Goal: Task Accomplishment & Management: Manage account settings

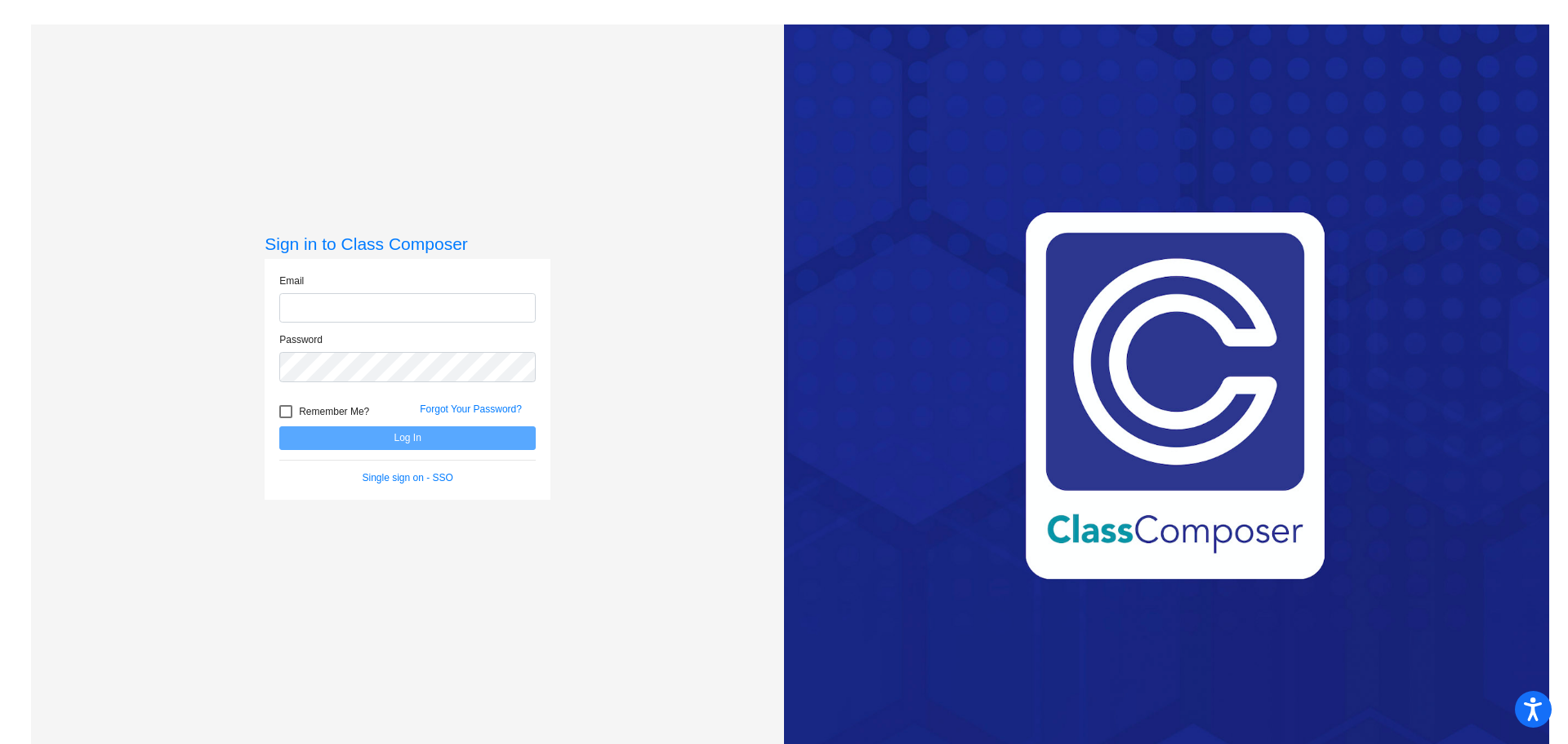
type input "[EMAIL_ADDRESS][PERSON_NAME][DOMAIN_NAME]"
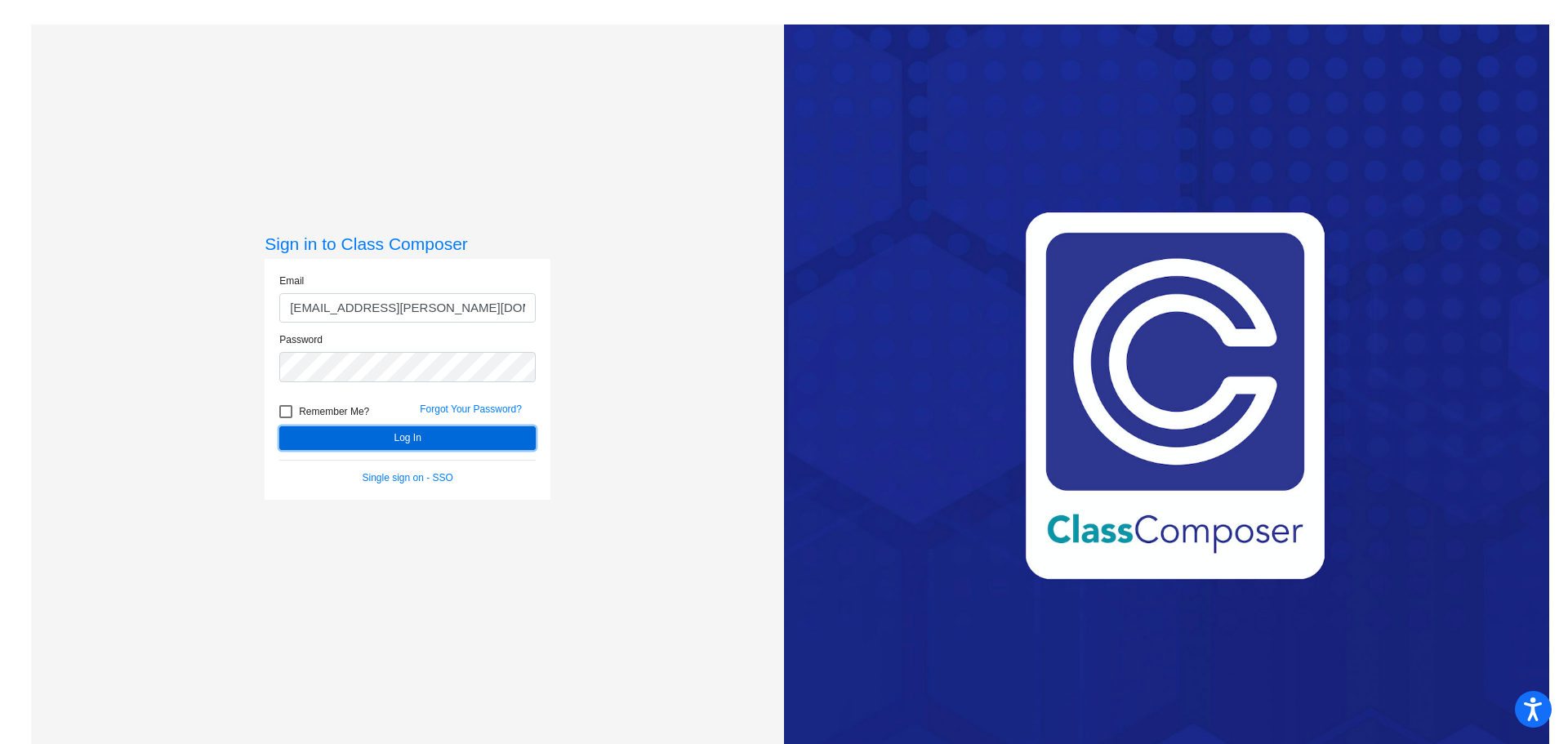
click at [365, 441] on button "Log In" at bounding box center [408, 438] width 256 height 23
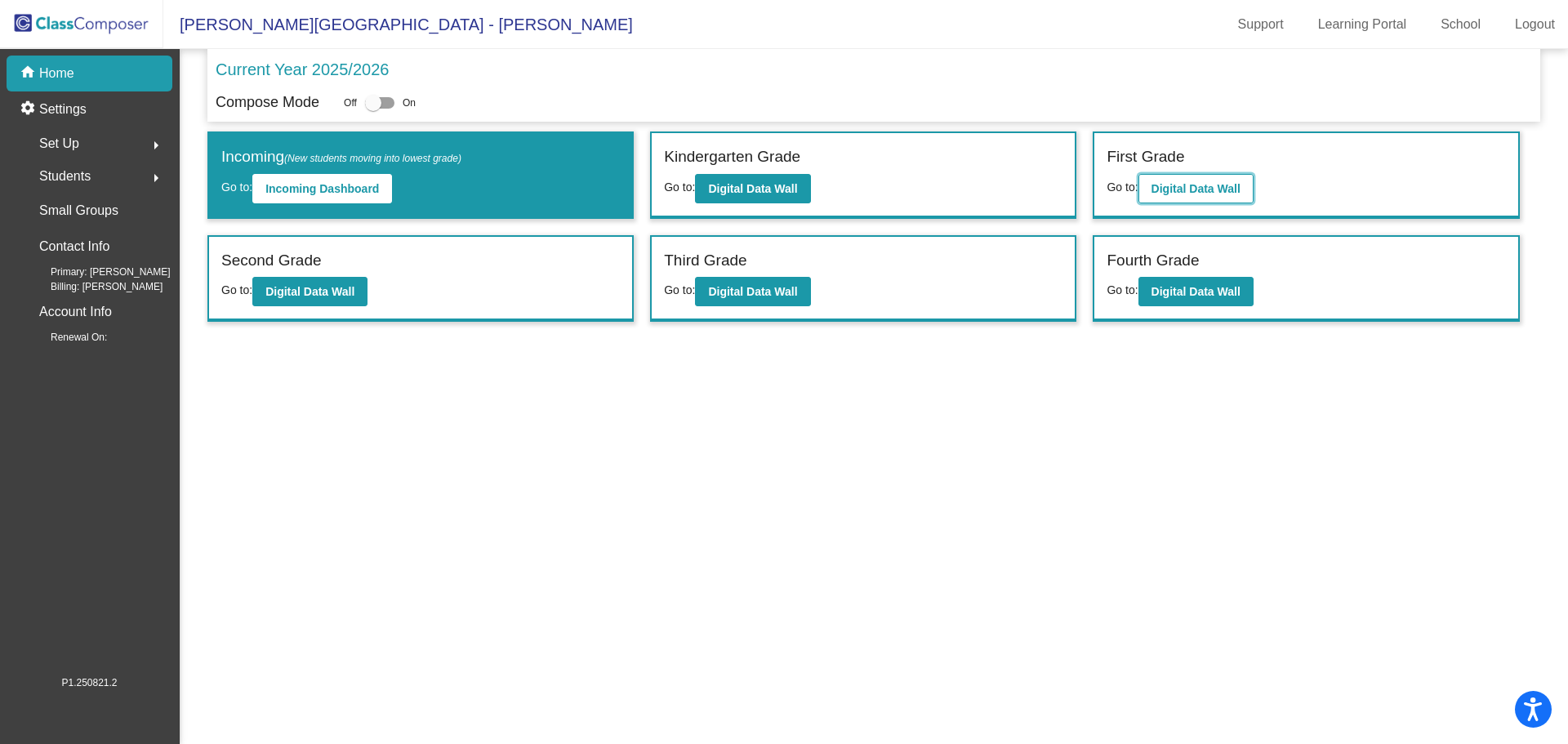
click at [1154, 188] on b "Digital Data Wall" at bounding box center [1195, 188] width 89 height 13
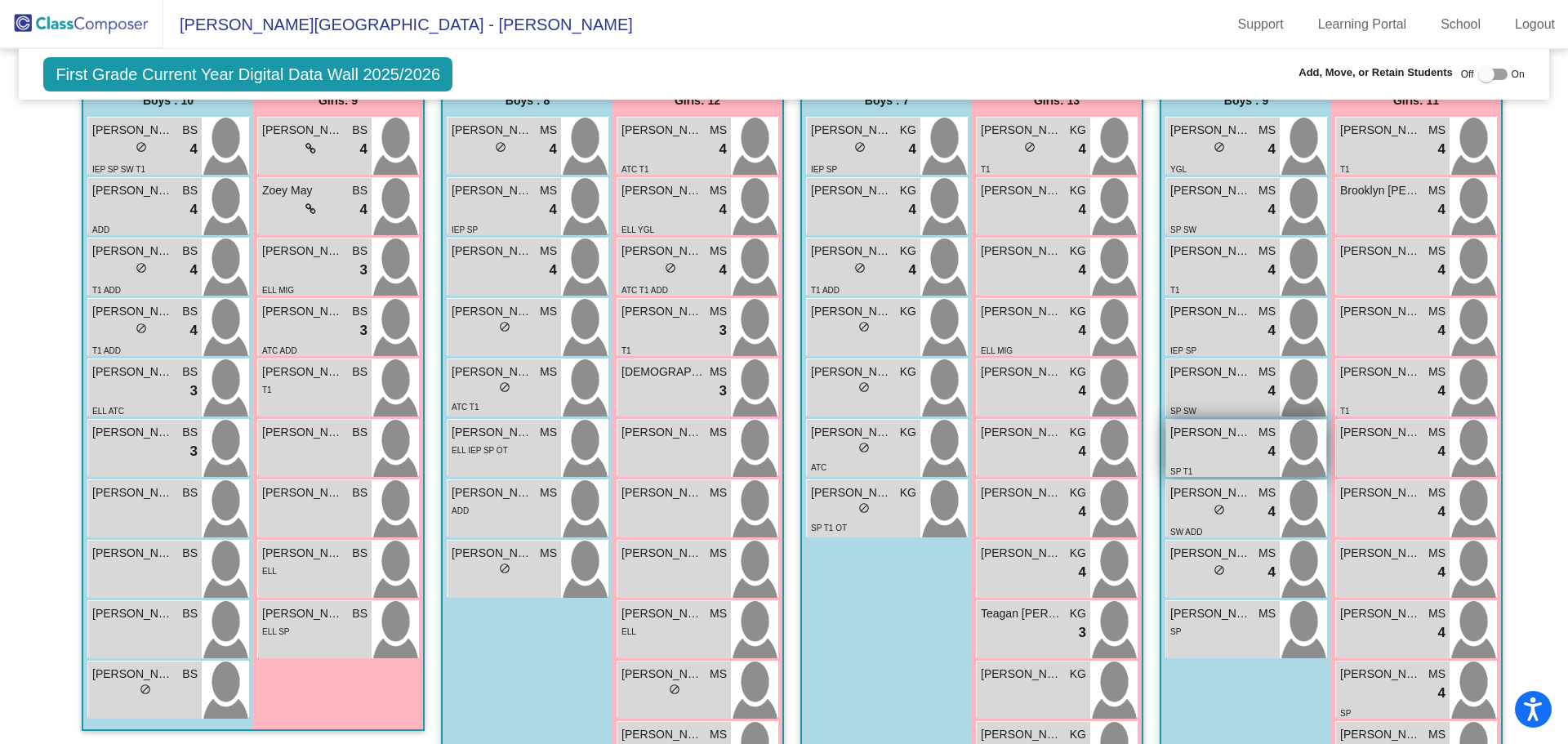
scroll to position [163, 0]
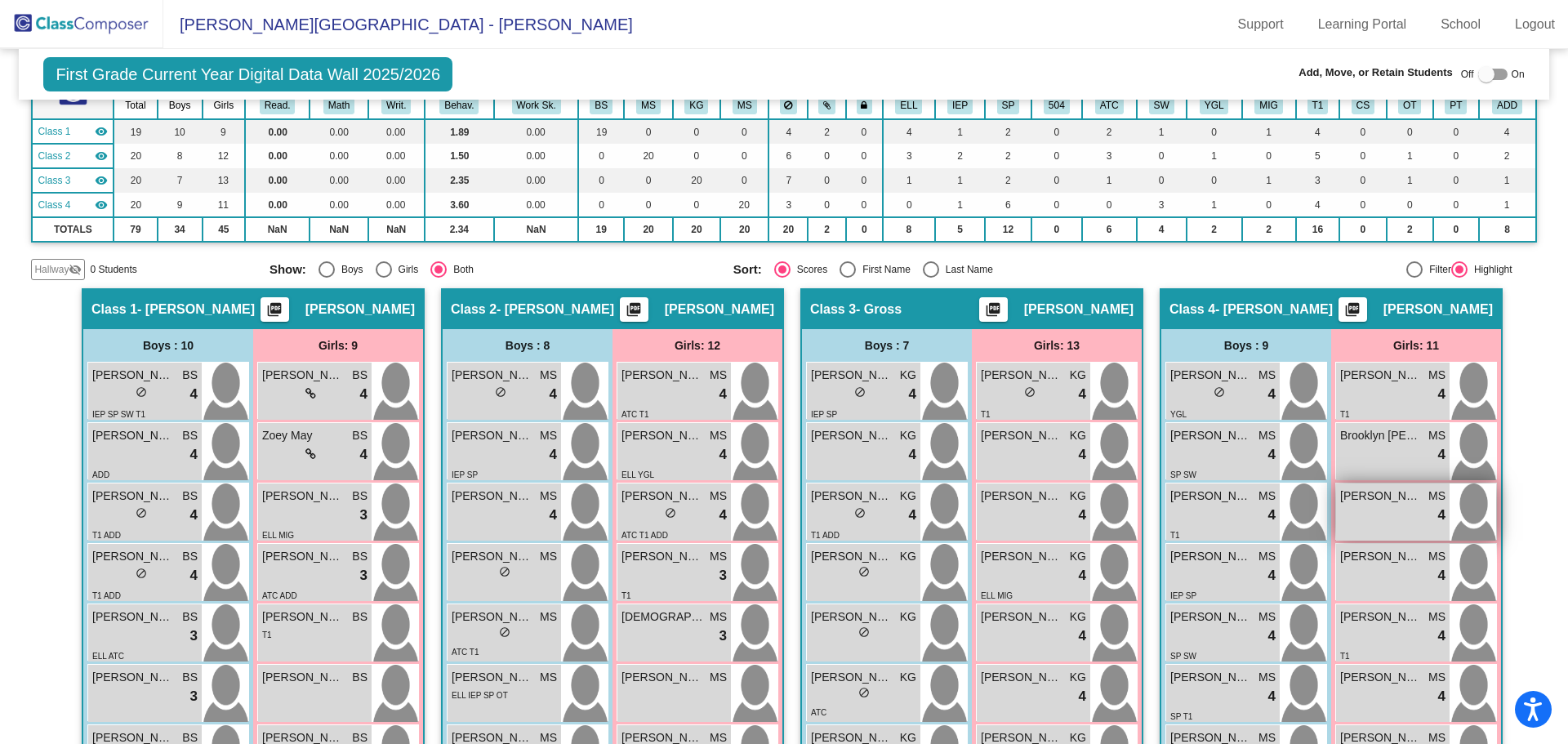
click at [1396, 504] on div "lock do_not_disturb_alt 4" at bounding box center [1393, 515] width 106 height 22
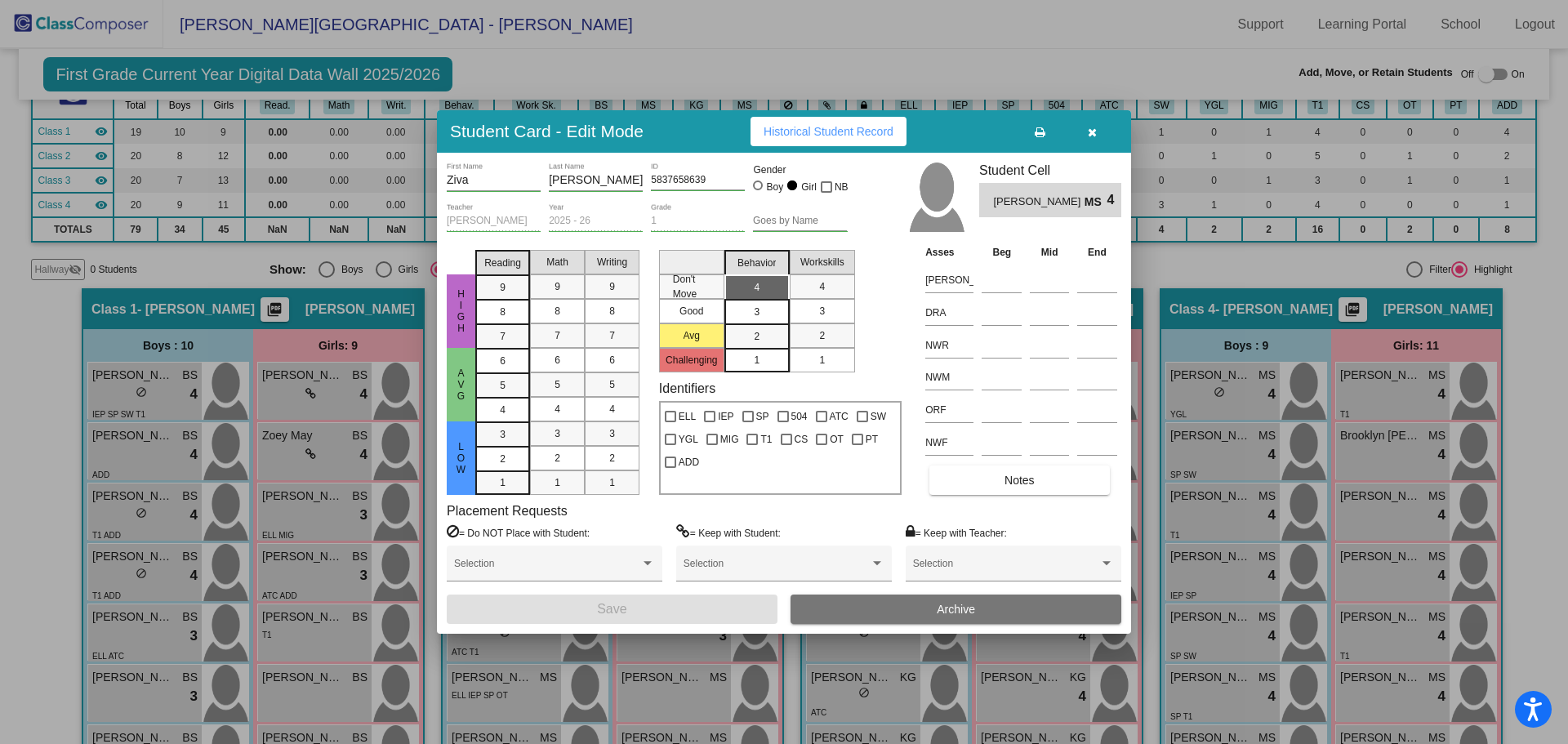
click at [872, 610] on button "Archive" at bounding box center [956, 609] width 331 height 29
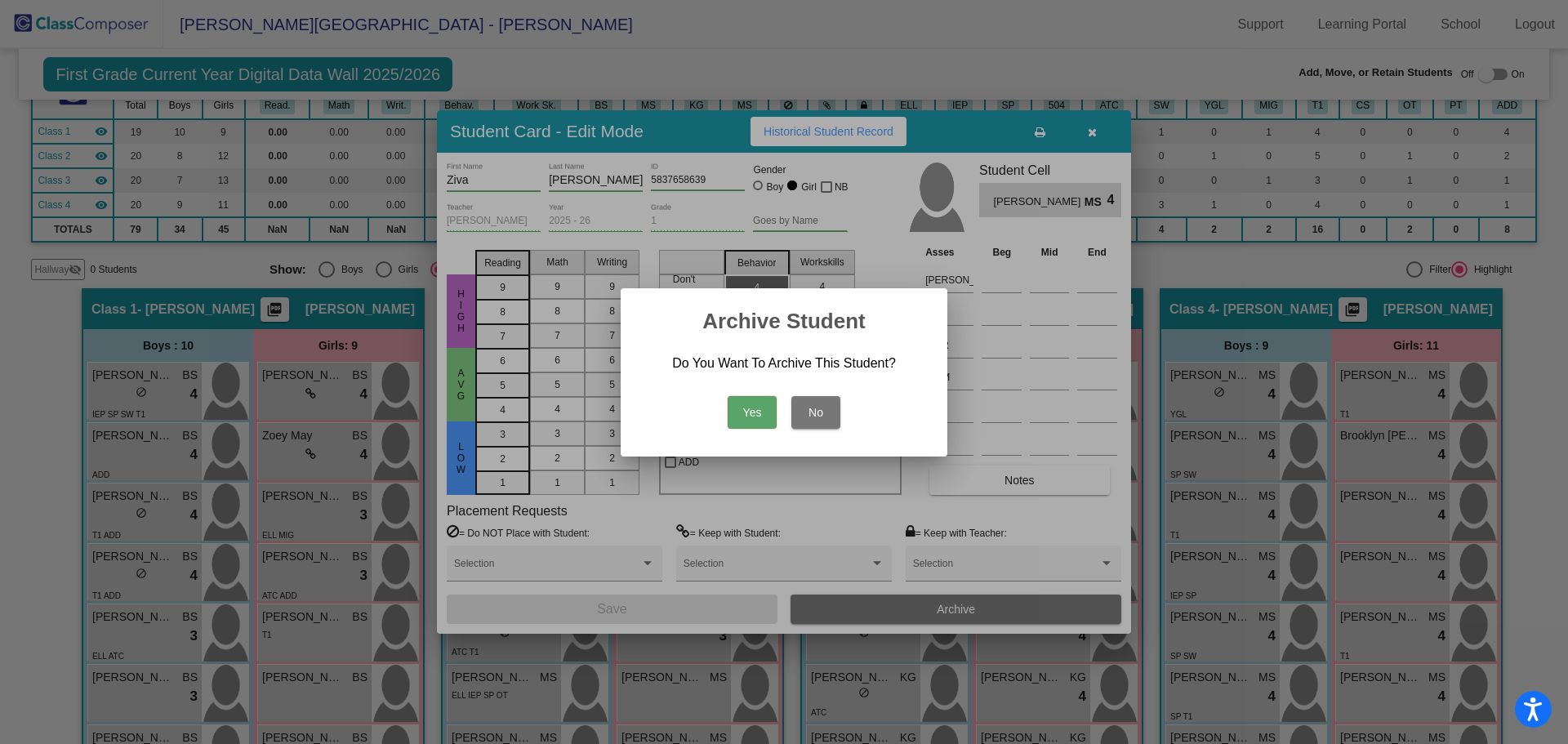
click at [759, 412] on button "Yes" at bounding box center [752, 412] width 49 height 32
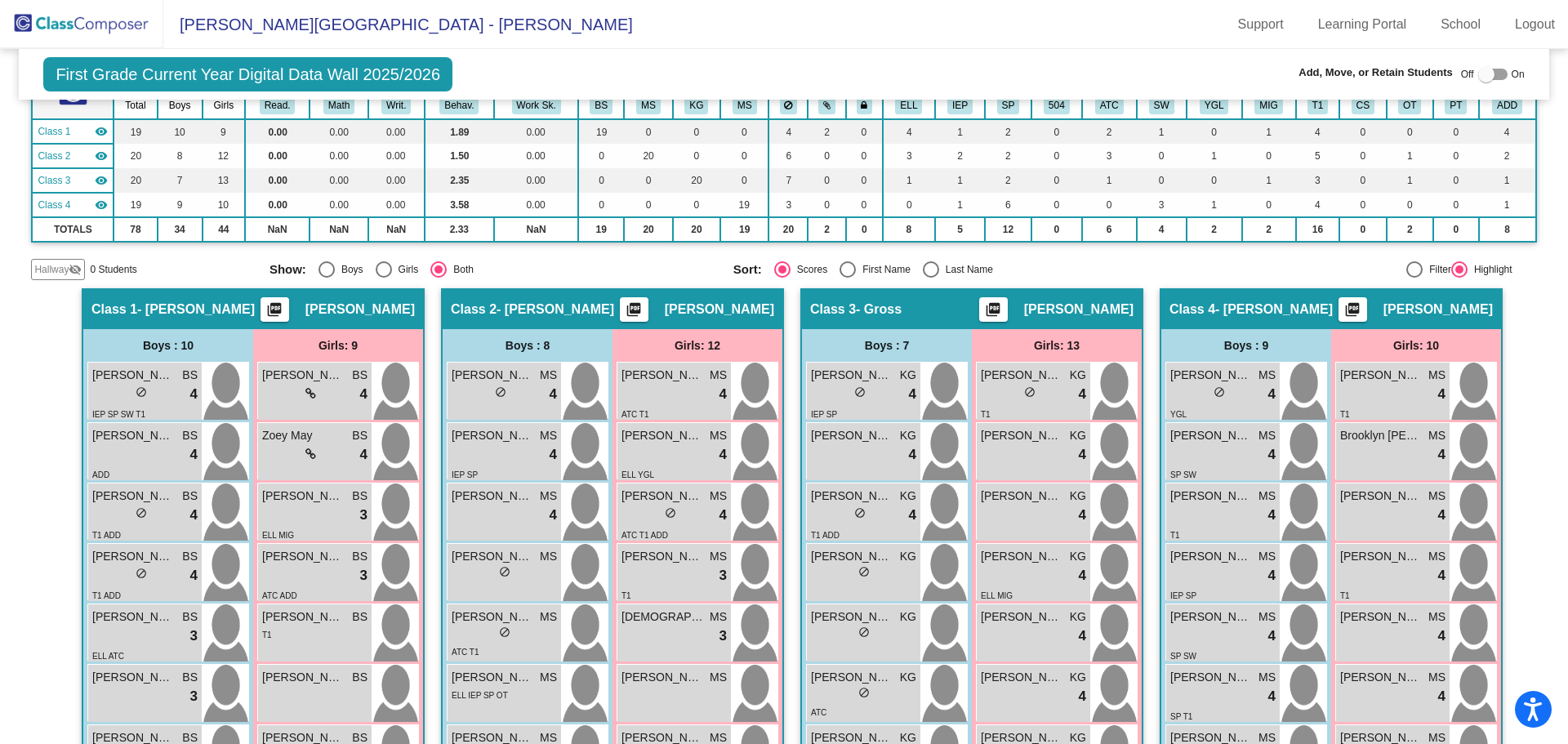
click at [100, 22] on img at bounding box center [81, 23] width 163 height 48
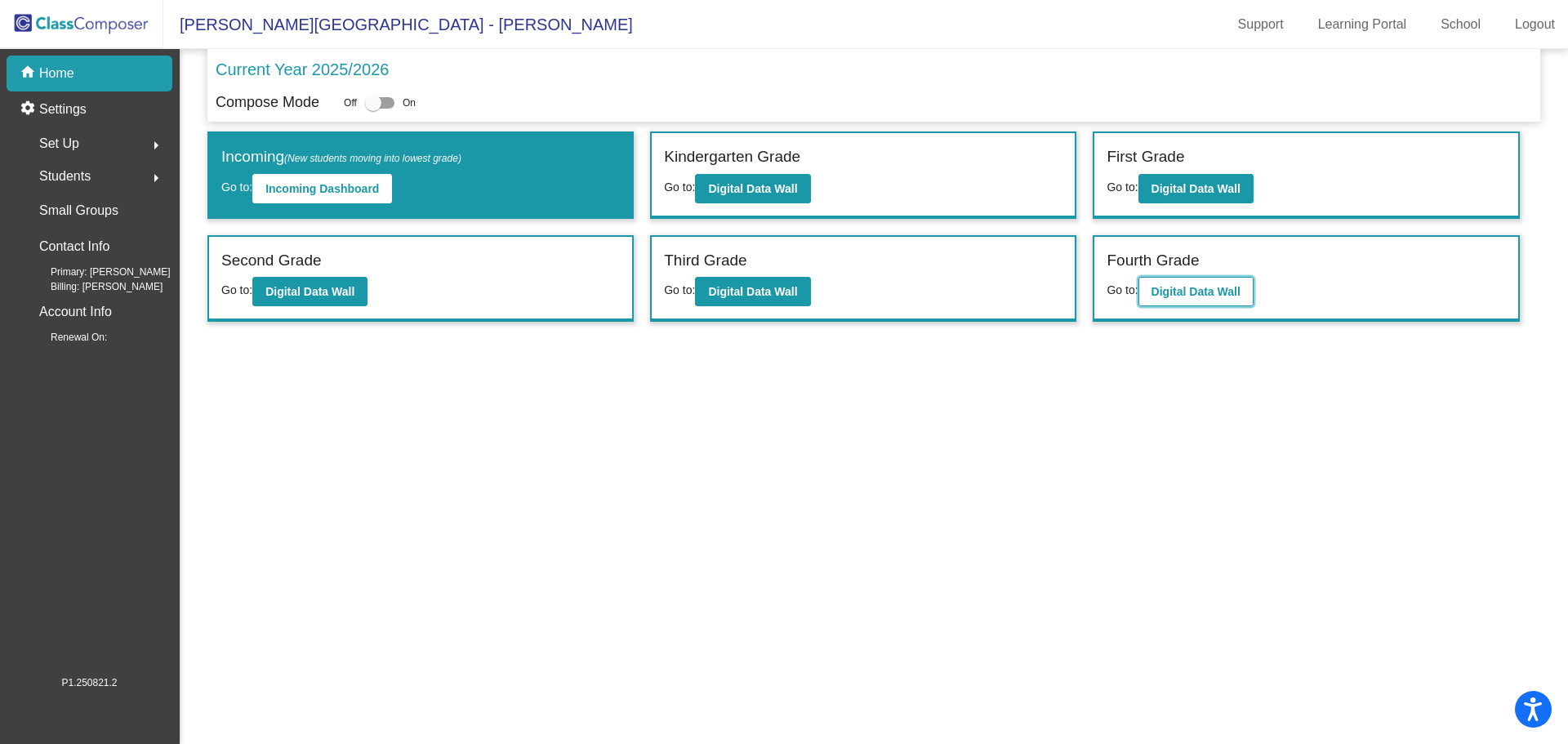
click at [1152, 284] on button "Digital Data Wall" at bounding box center [1196, 291] width 115 height 29
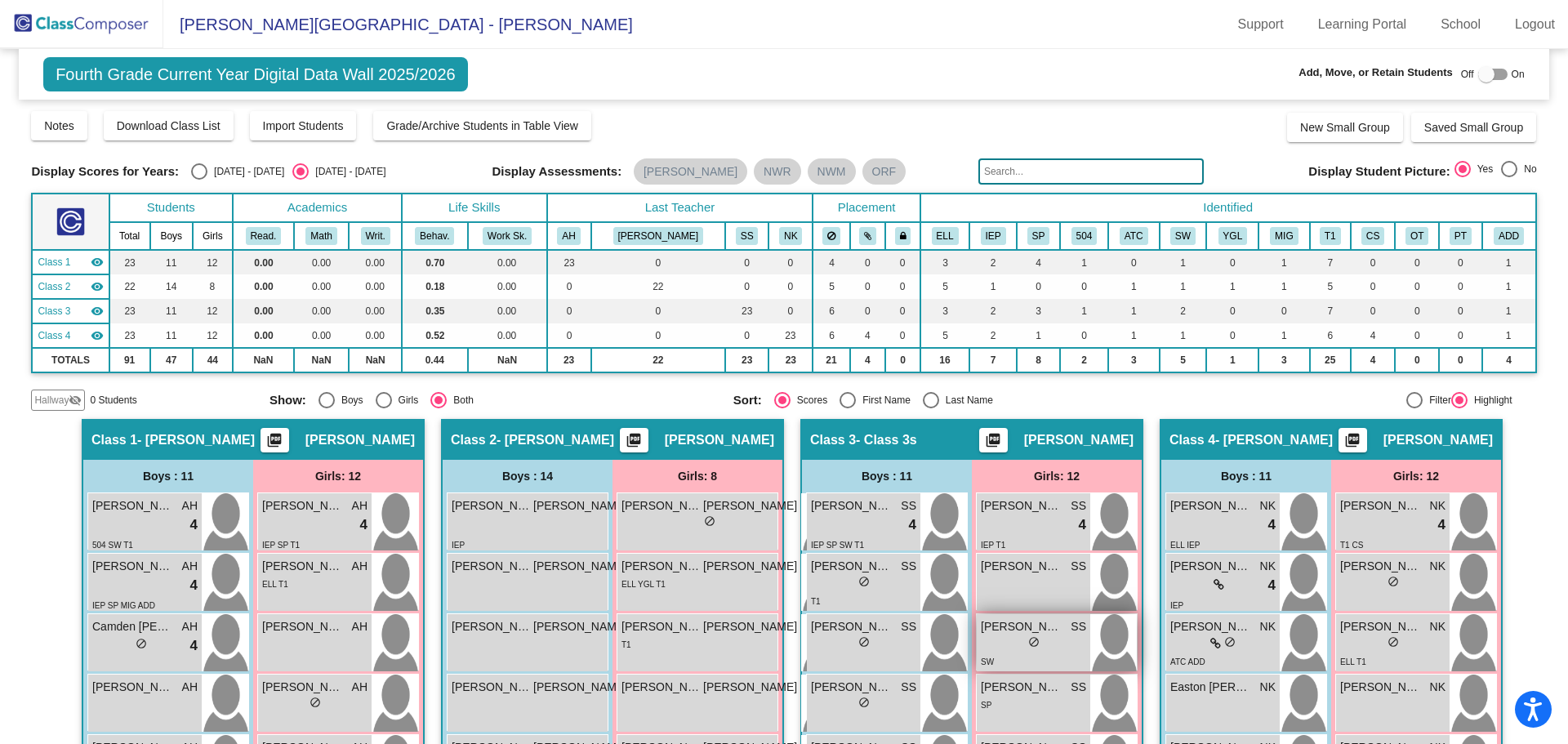
click at [1076, 649] on div "lock do_not_disturb_alt" at bounding box center [1034, 643] width 106 height 18
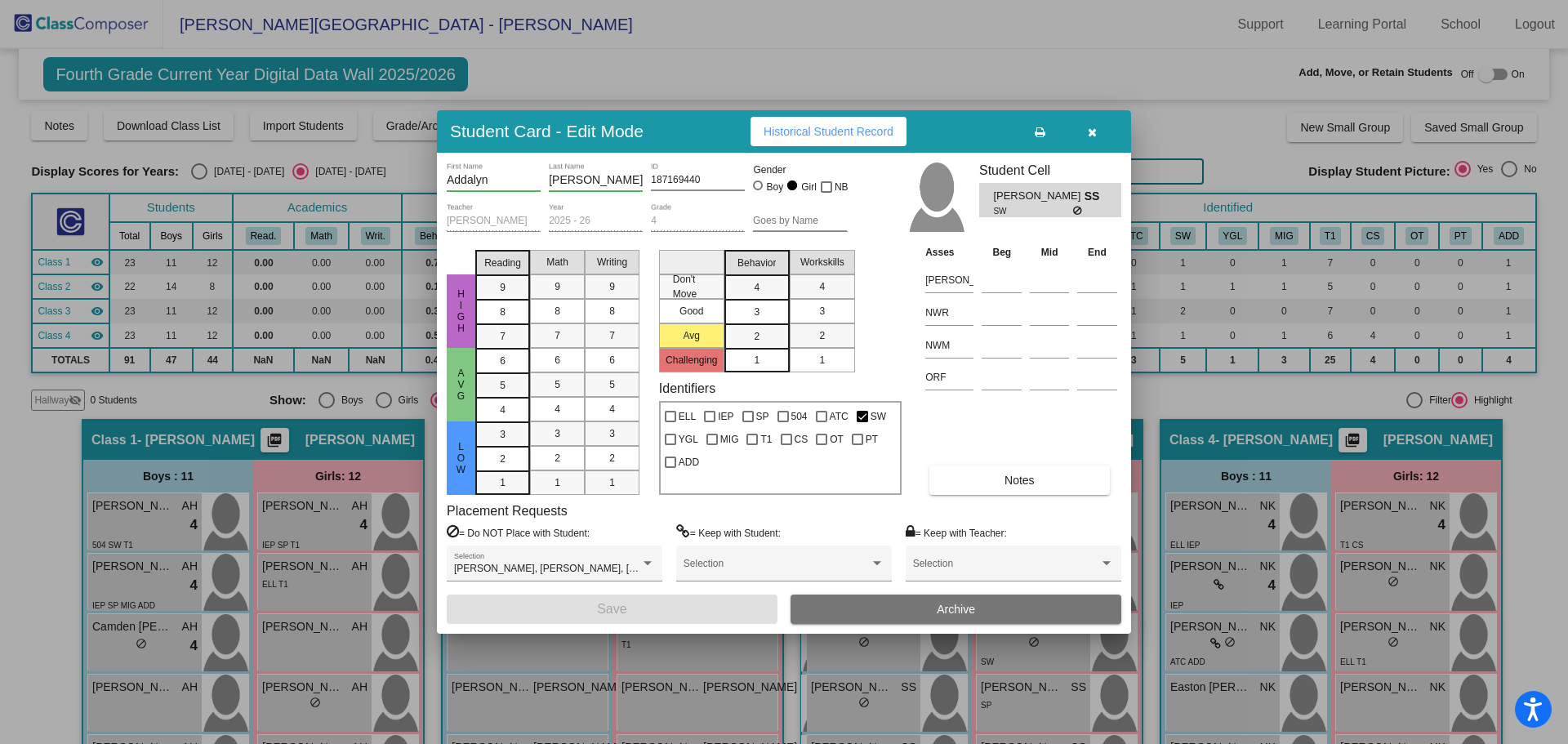
click at [907, 605] on button "Archive" at bounding box center [956, 609] width 331 height 29
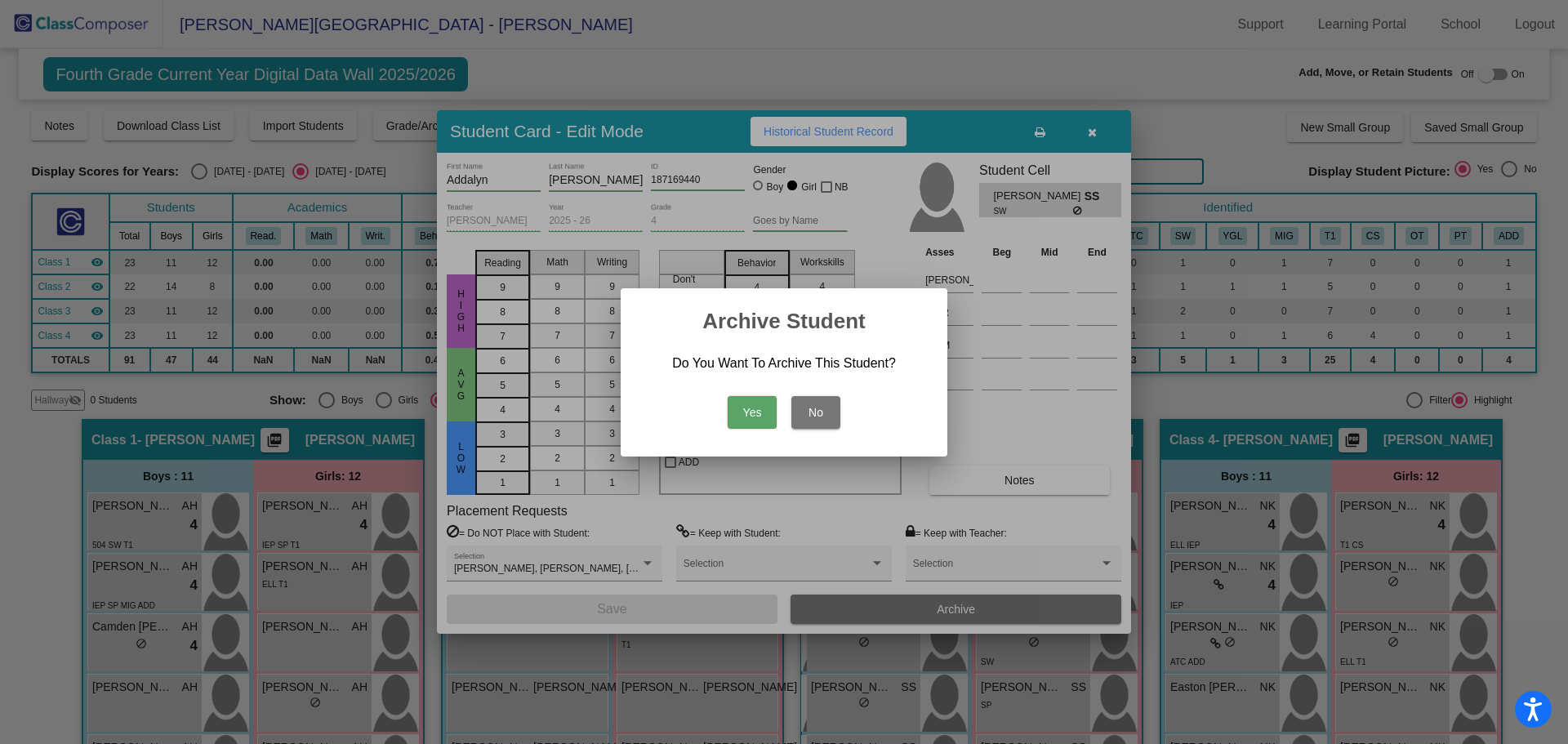
click at [751, 411] on button "Yes" at bounding box center [752, 412] width 49 height 32
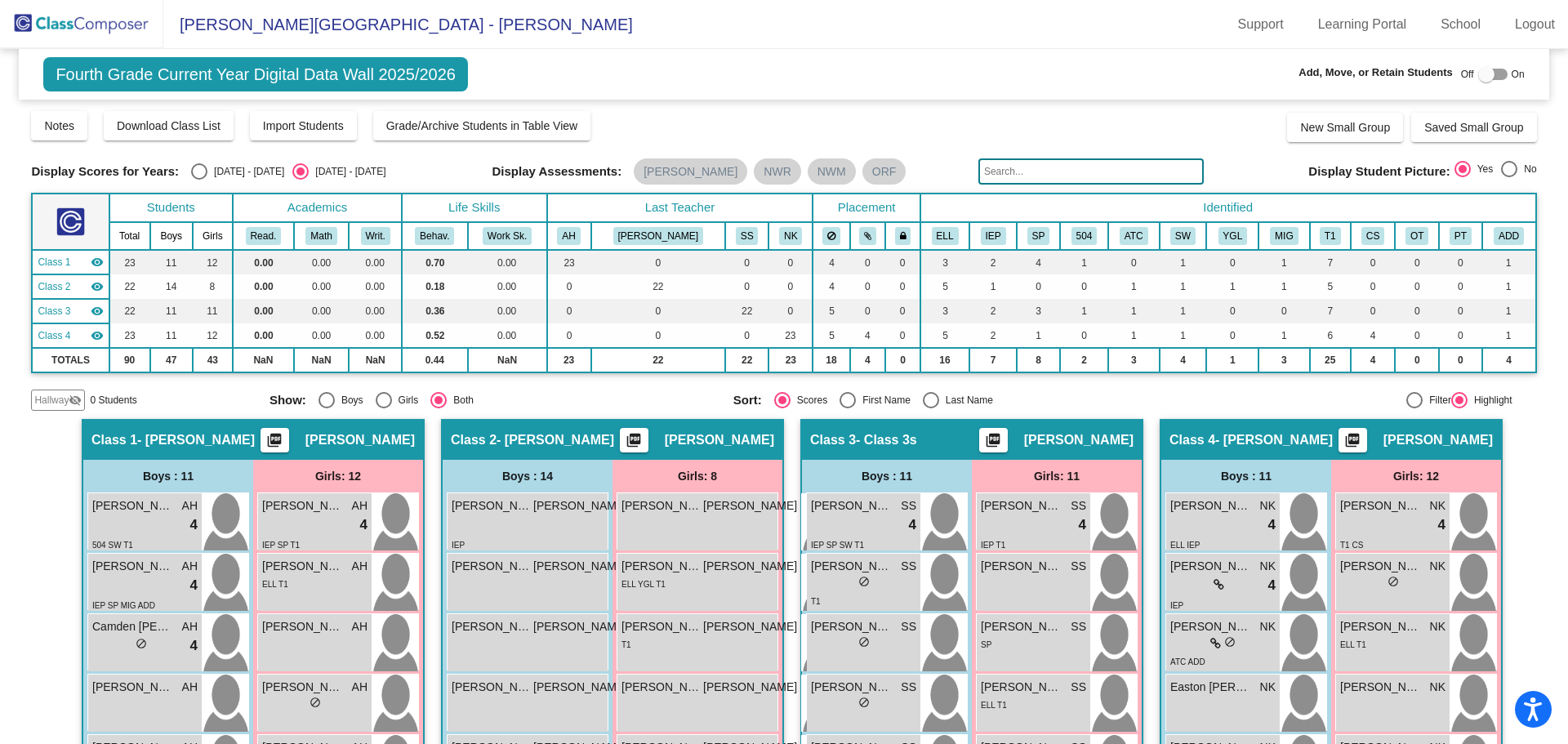
click at [95, 24] on img at bounding box center [81, 23] width 163 height 48
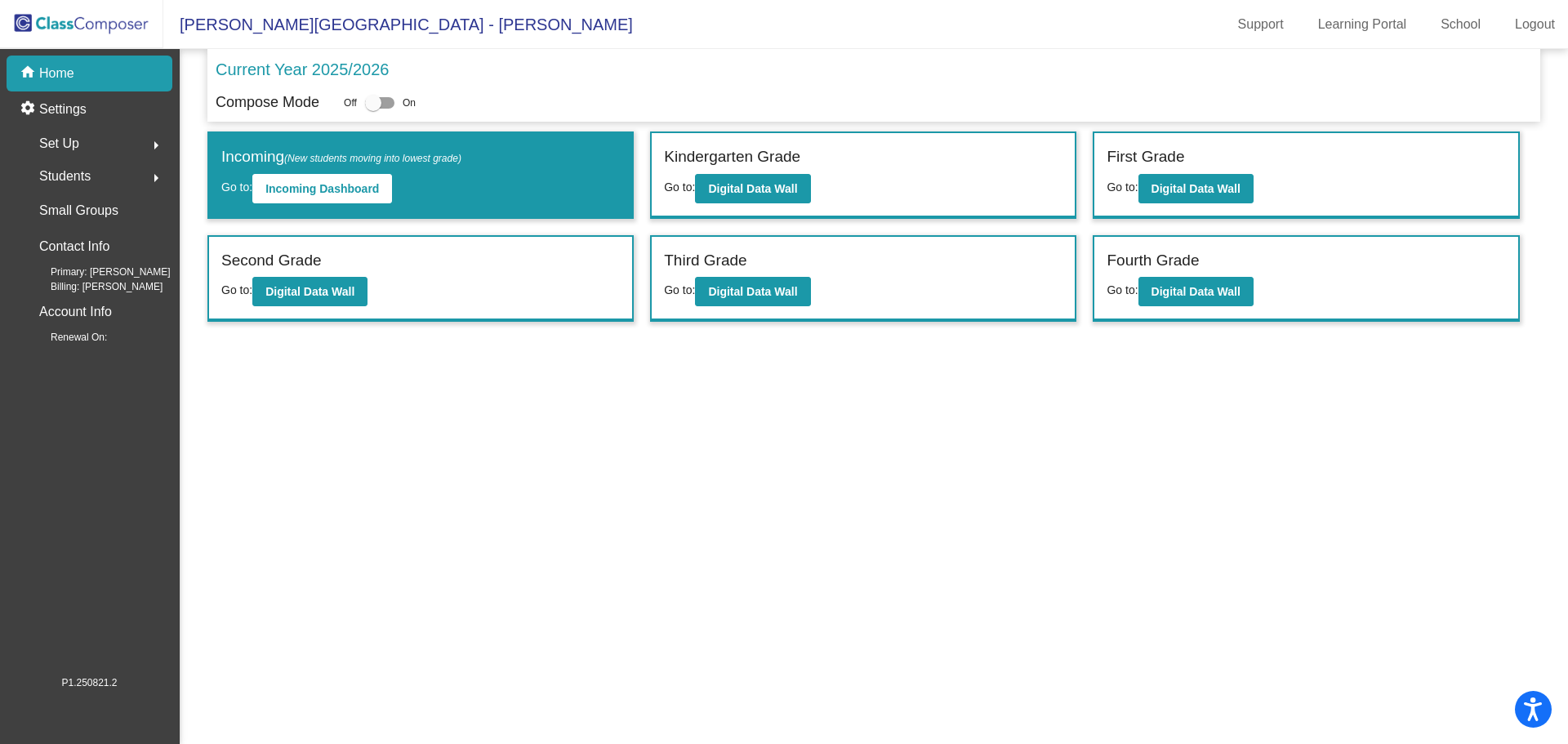
click at [632, 426] on mat-sidenav-content "Current Year 2025/2026 Compose Mode Off On Incoming (New students moving into l…" at bounding box center [874, 396] width 1388 height 694
click at [715, 296] on b "Digital Data Wall" at bounding box center [752, 290] width 89 height 13
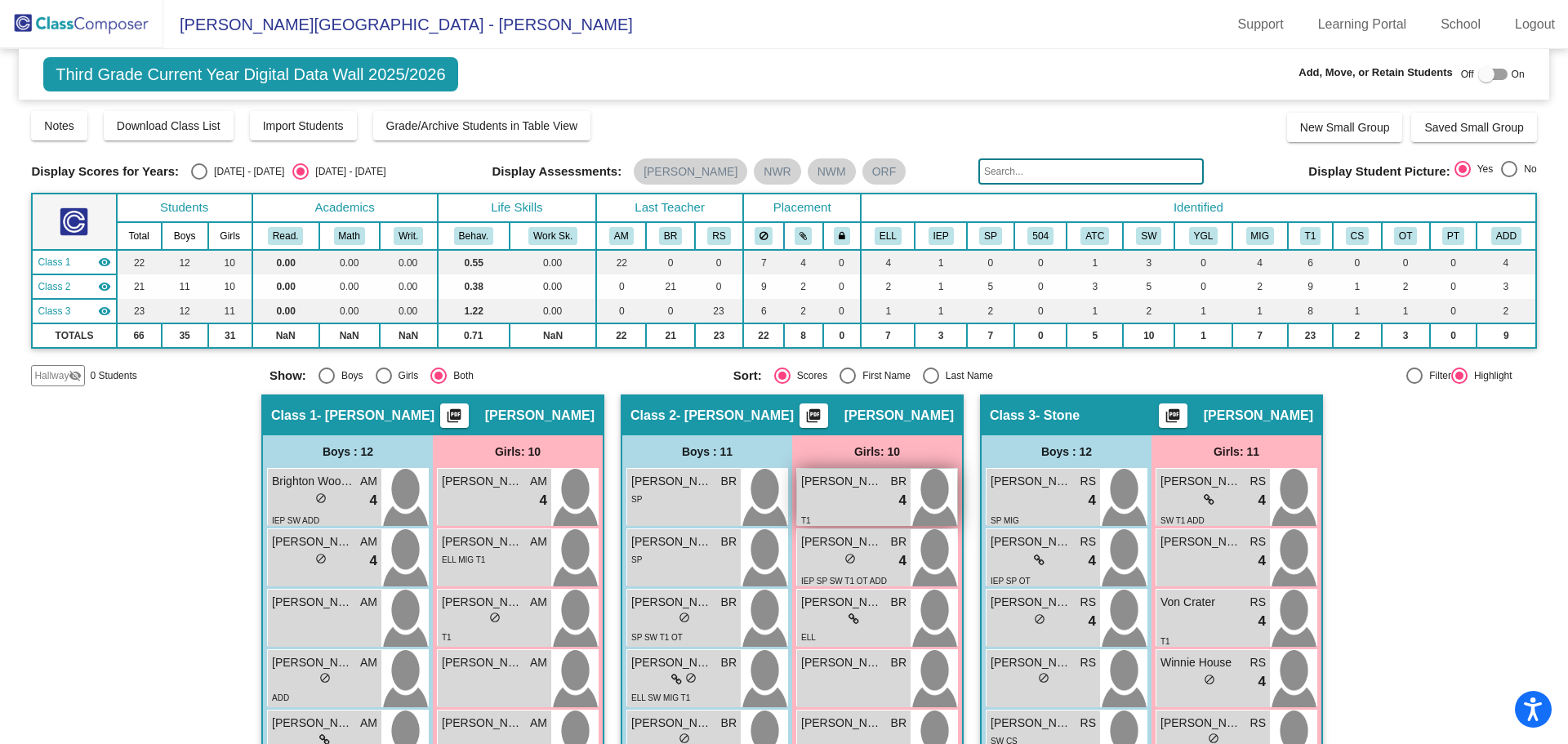
scroll to position [81, 0]
